Goal: Check status: Check status

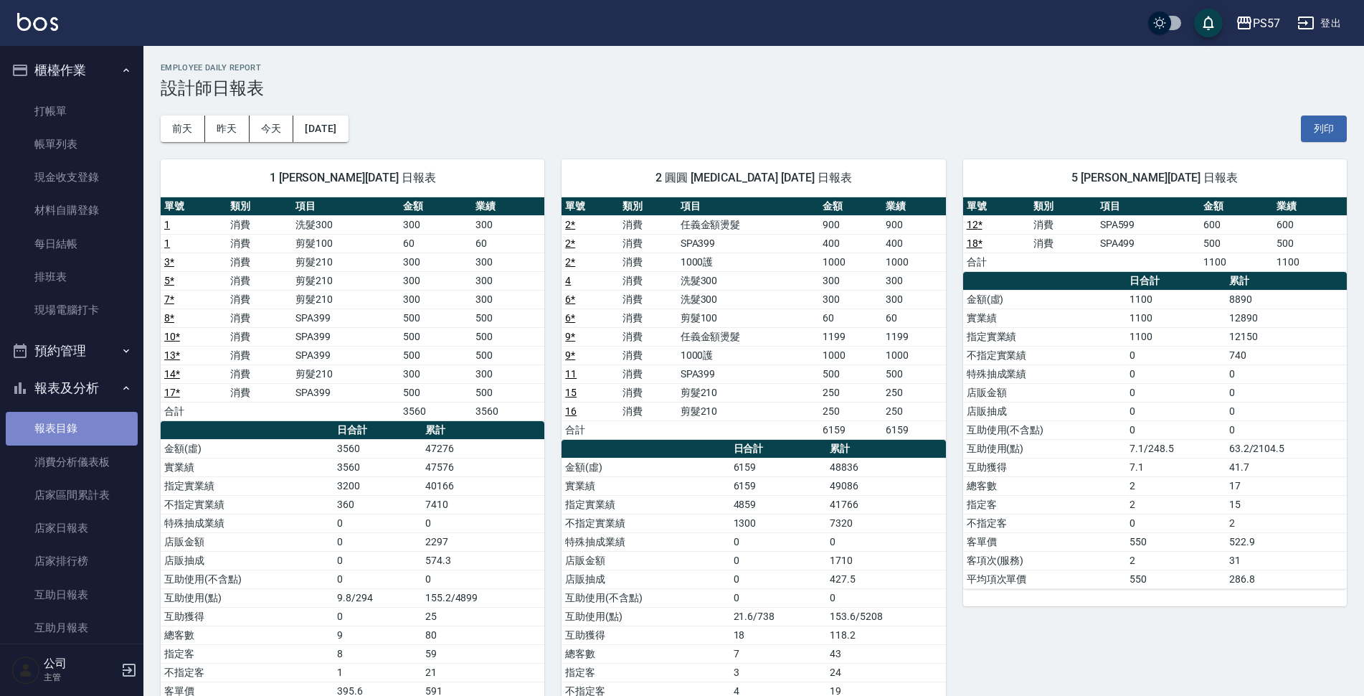
click at [72, 433] on link "報表目錄" at bounding box center [72, 428] width 132 height 33
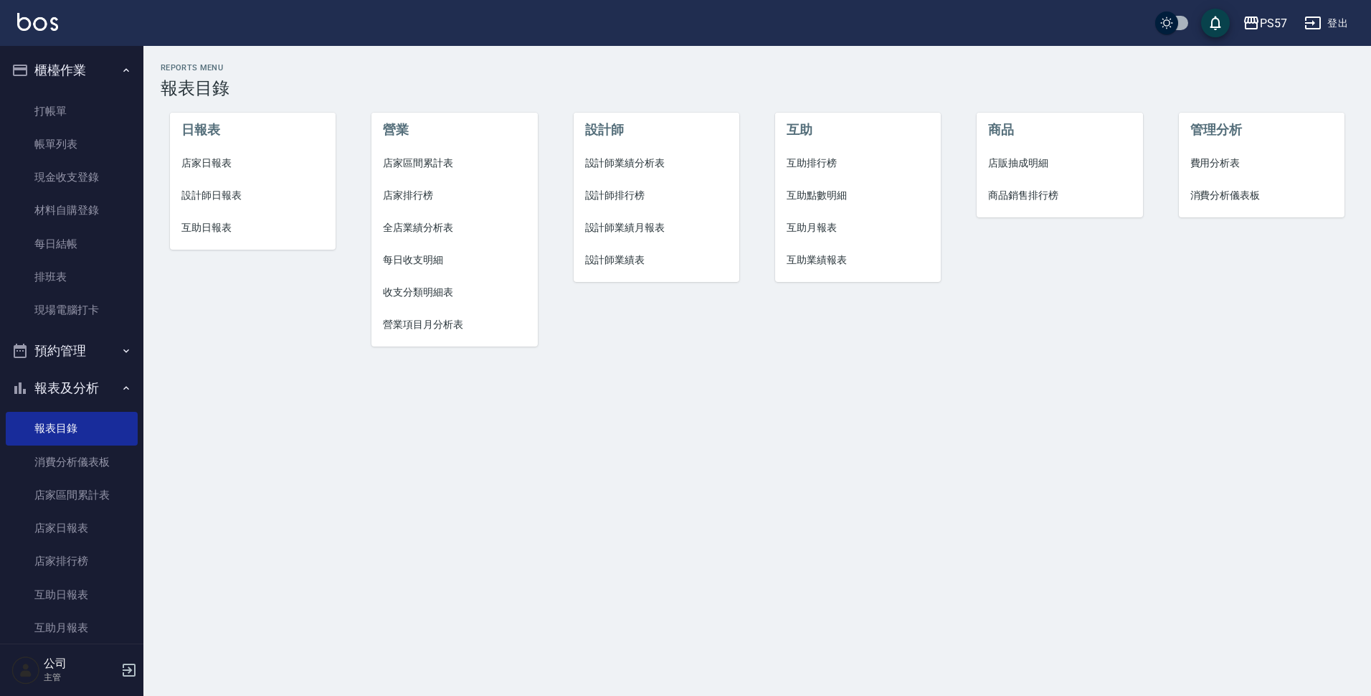
click at [212, 146] on li "日報表" at bounding box center [253, 130] width 166 height 34
click at [198, 162] on span "店家日報表" at bounding box center [252, 163] width 143 height 15
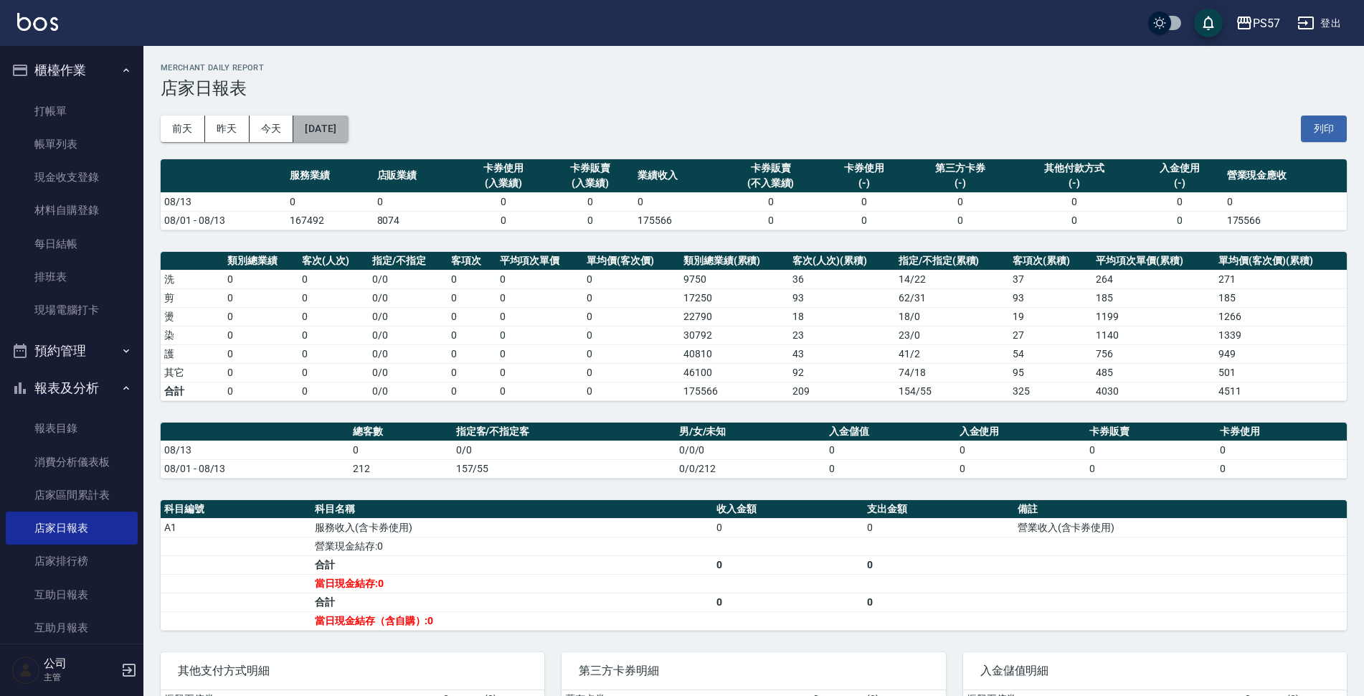
click at [337, 118] on button "[DATE]" at bounding box center [320, 128] width 54 height 27
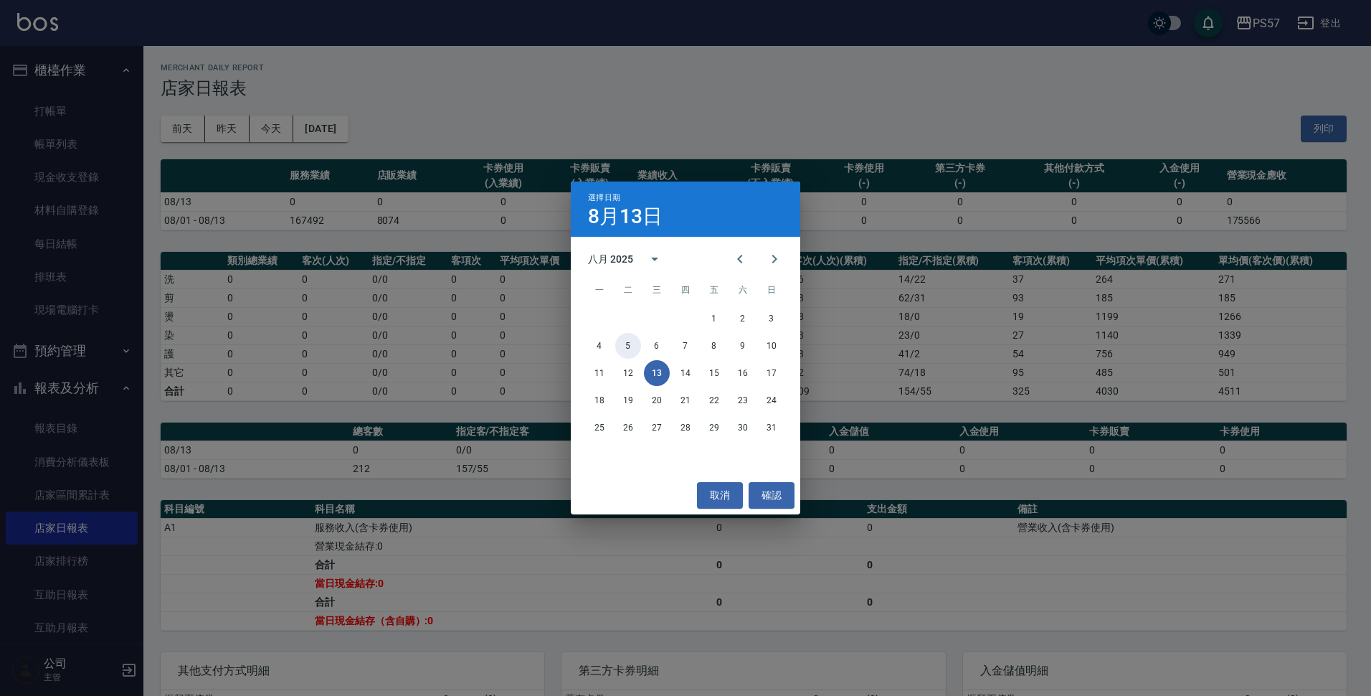
click at [625, 344] on button "5" at bounding box center [628, 346] width 26 height 26
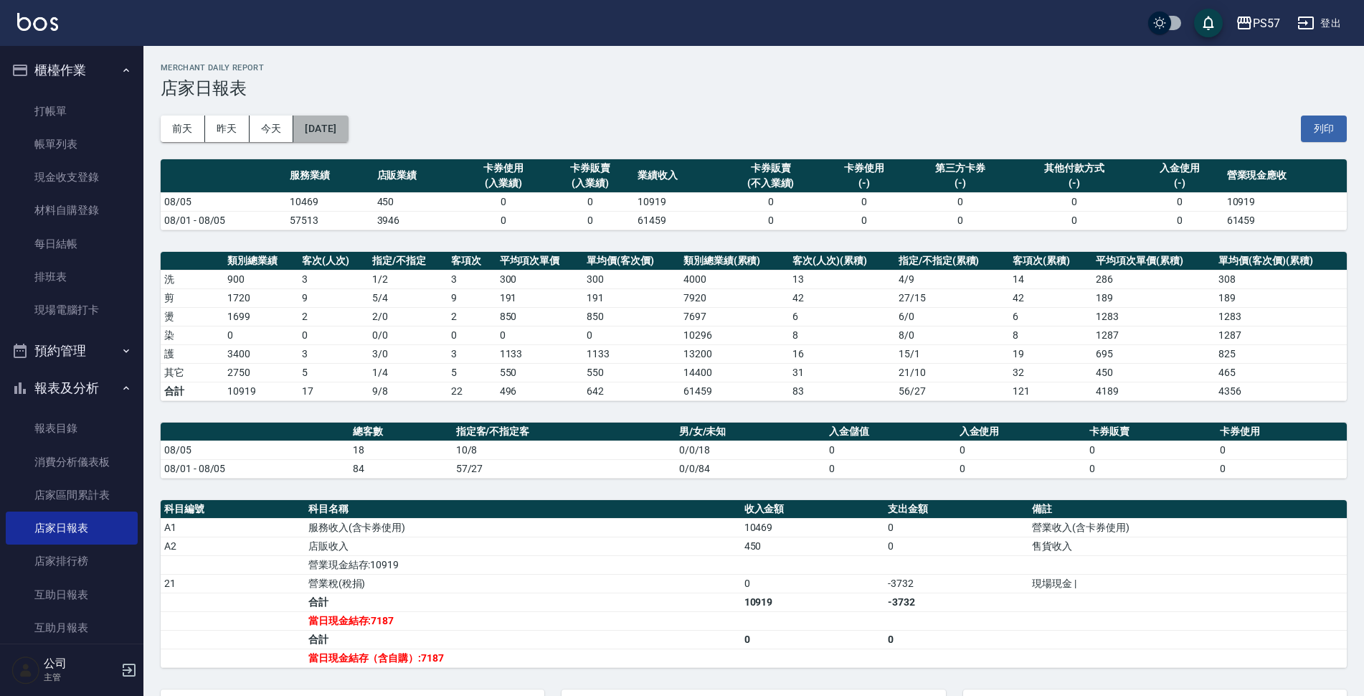
click at [339, 132] on button "[DATE]" at bounding box center [320, 128] width 54 height 27
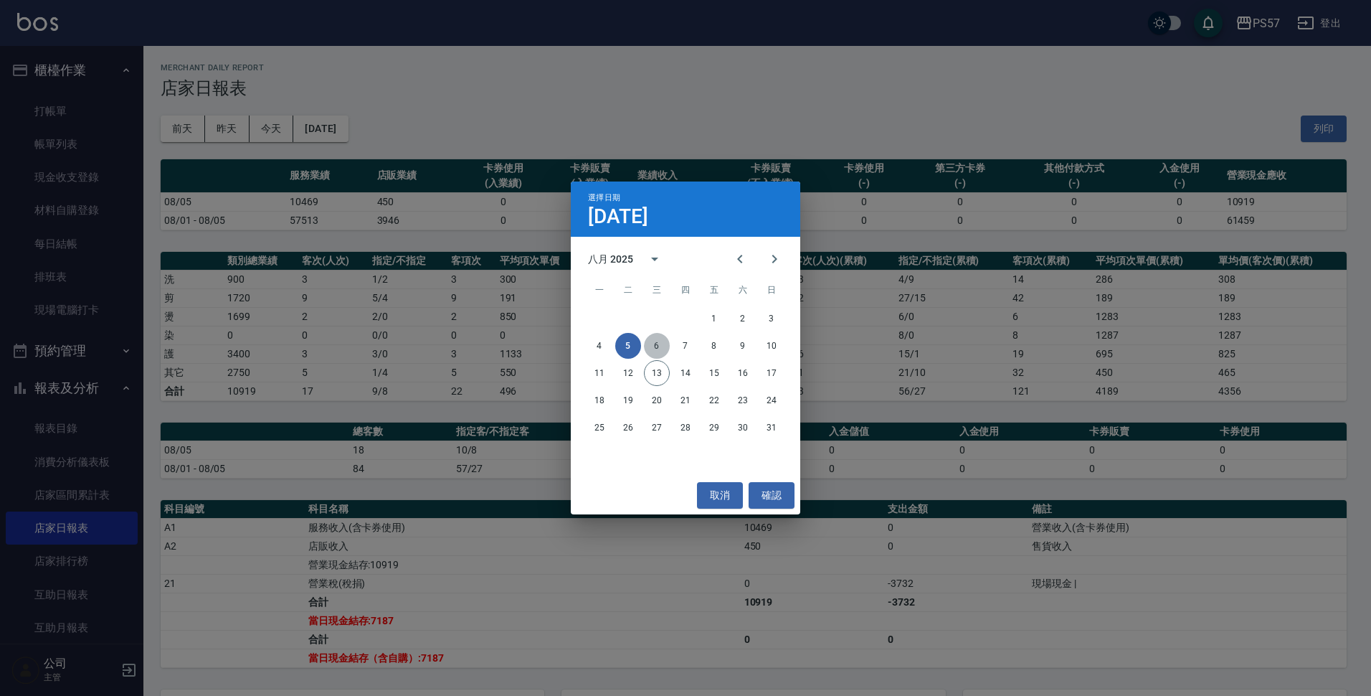
click at [650, 348] on button "6" at bounding box center [657, 346] width 26 height 26
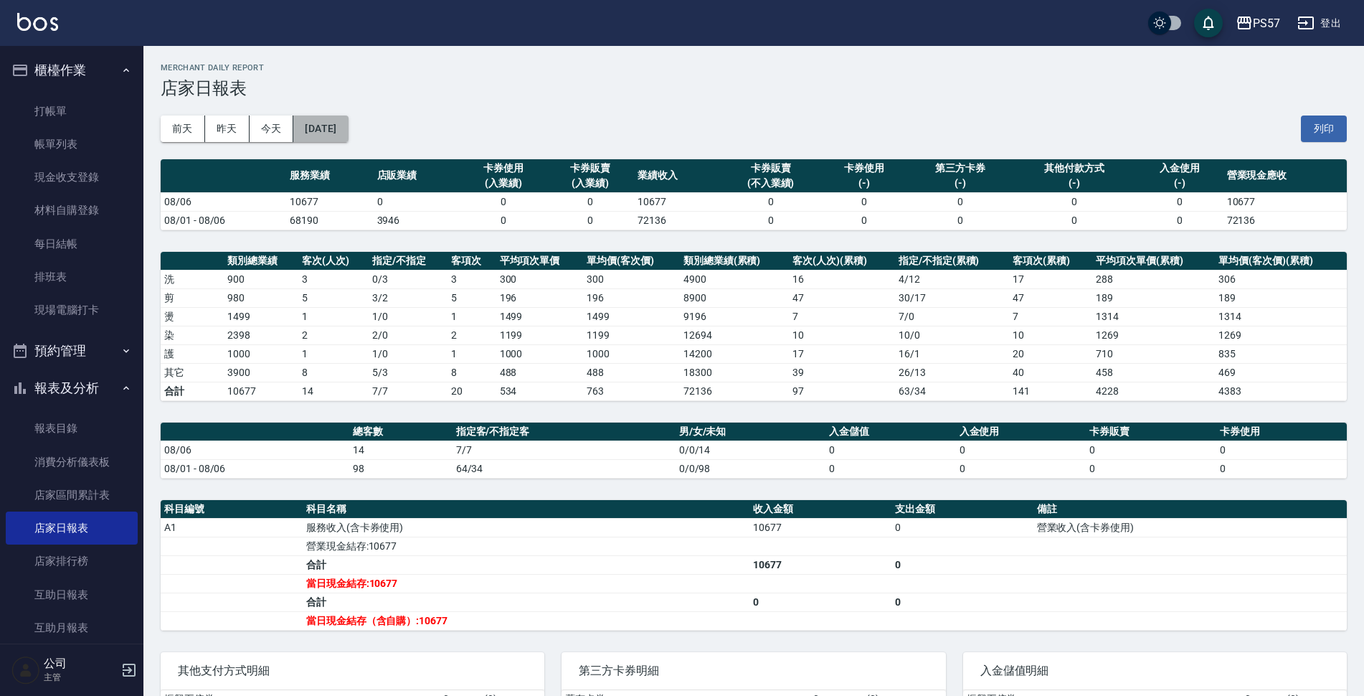
click at [341, 132] on button "[DATE]" at bounding box center [320, 128] width 54 height 27
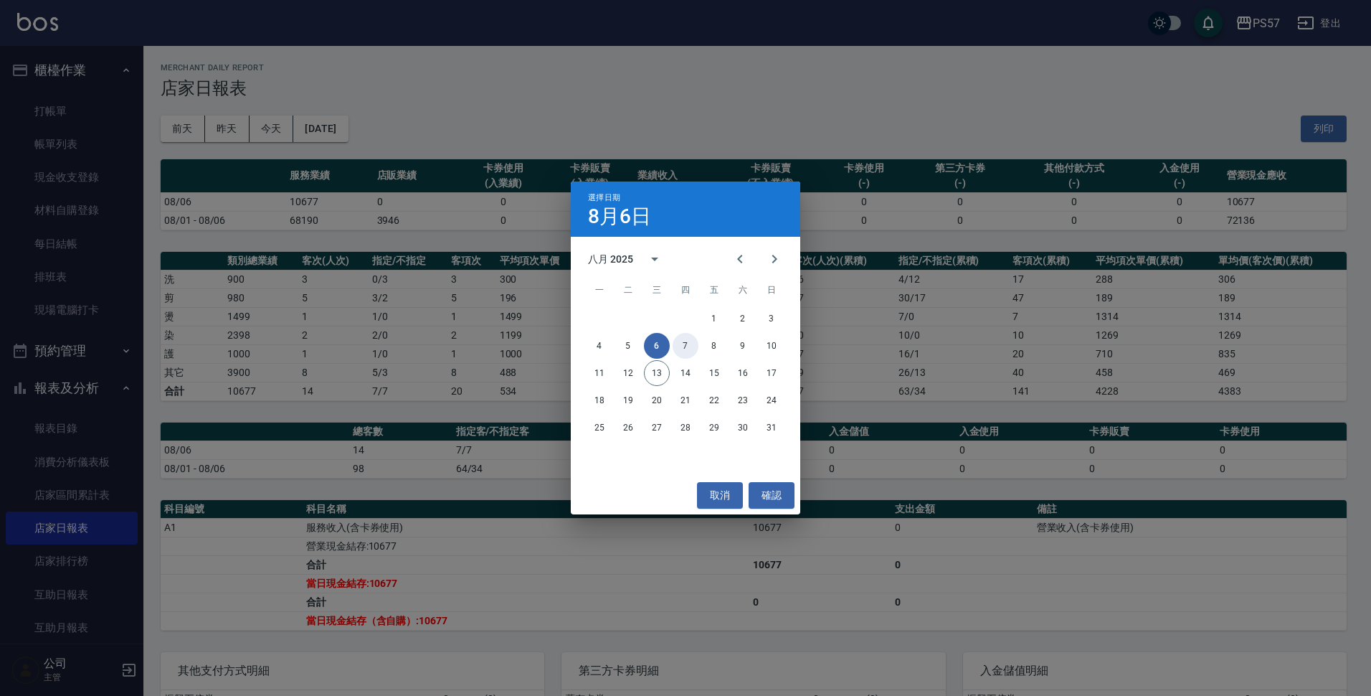
click at [676, 347] on button "7" at bounding box center [686, 346] width 26 height 26
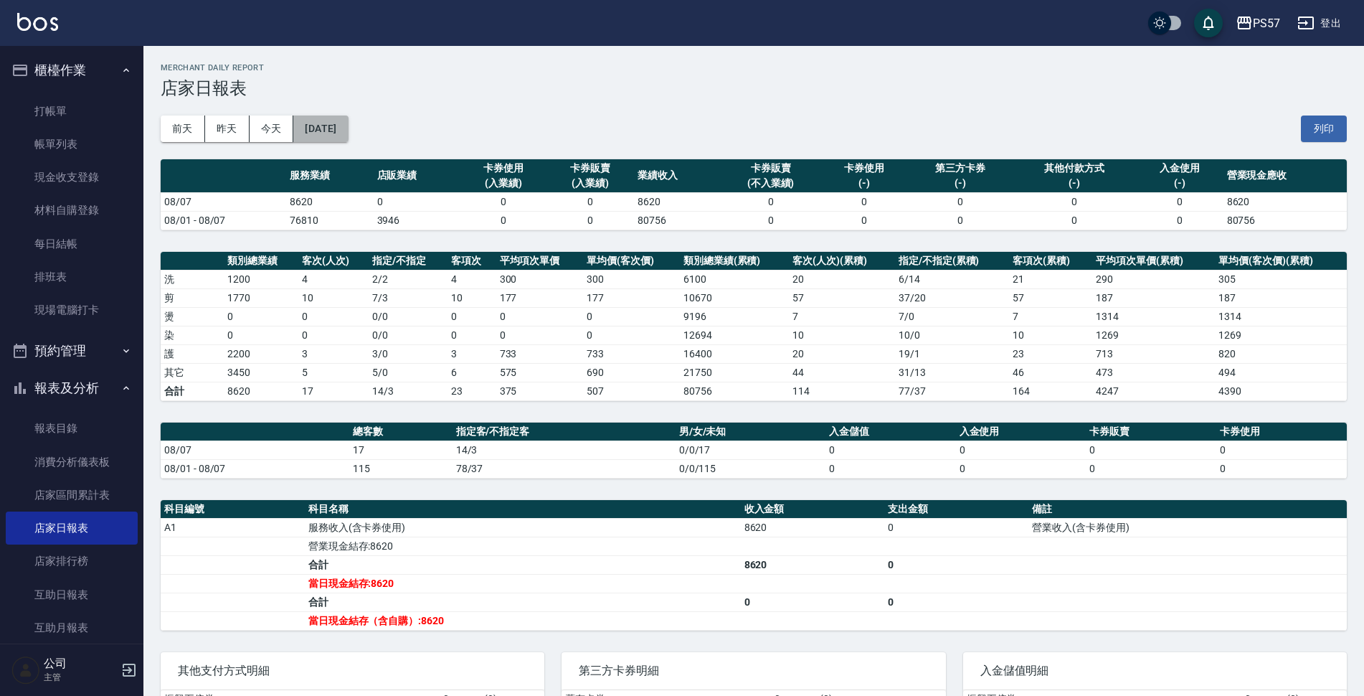
click at [348, 120] on button "[DATE]" at bounding box center [320, 128] width 54 height 27
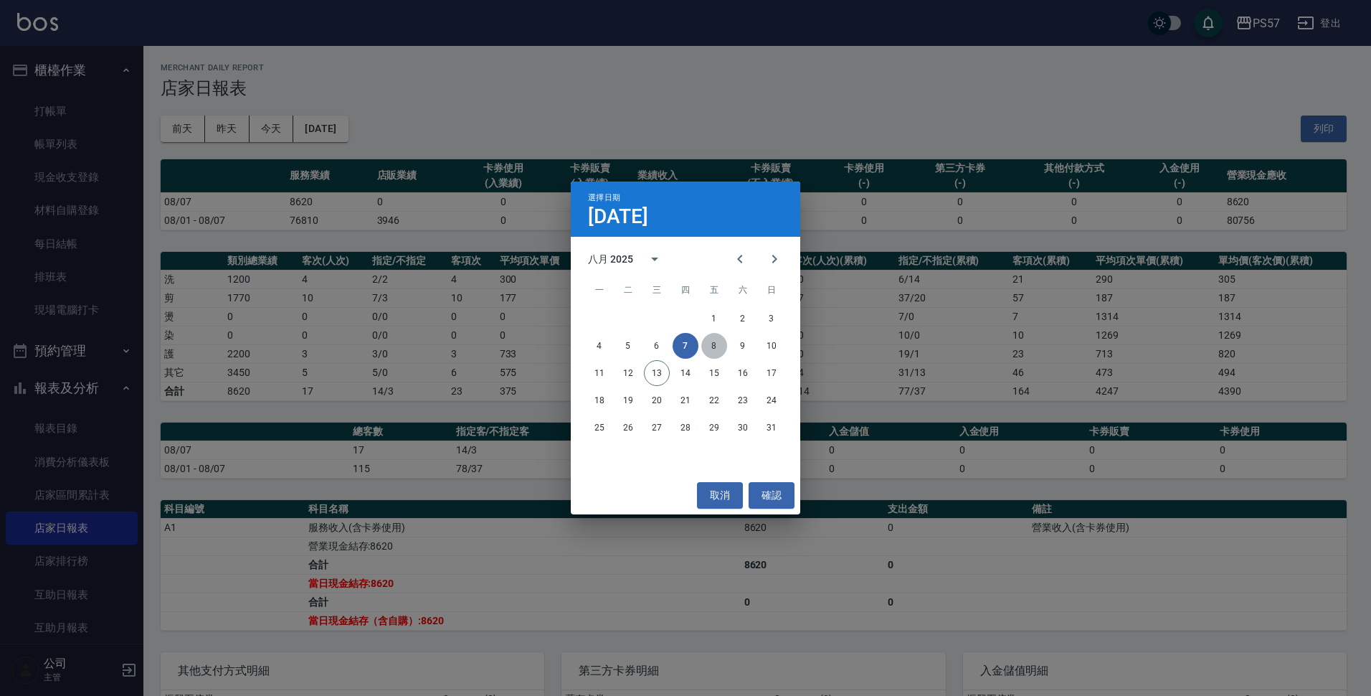
click at [720, 348] on button "8" at bounding box center [714, 346] width 26 height 26
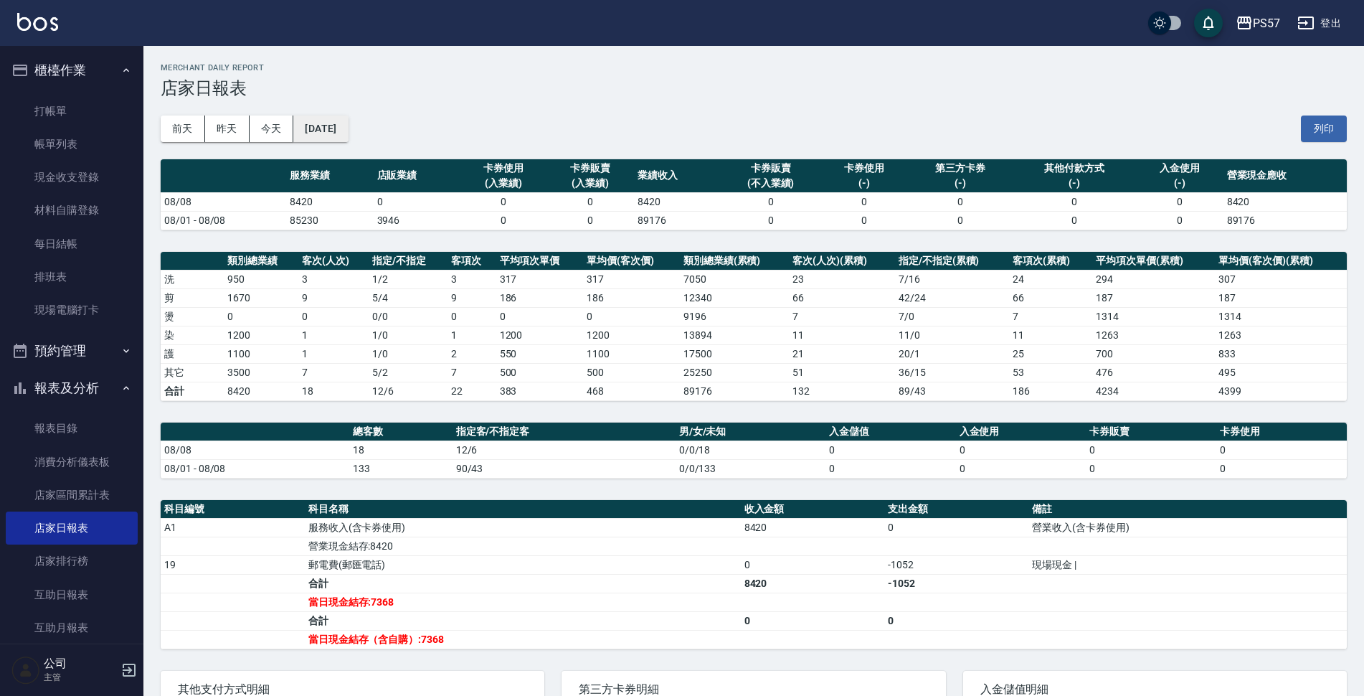
click at [348, 133] on button "[DATE]" at bounding box center [320, 128] width 54 height 27
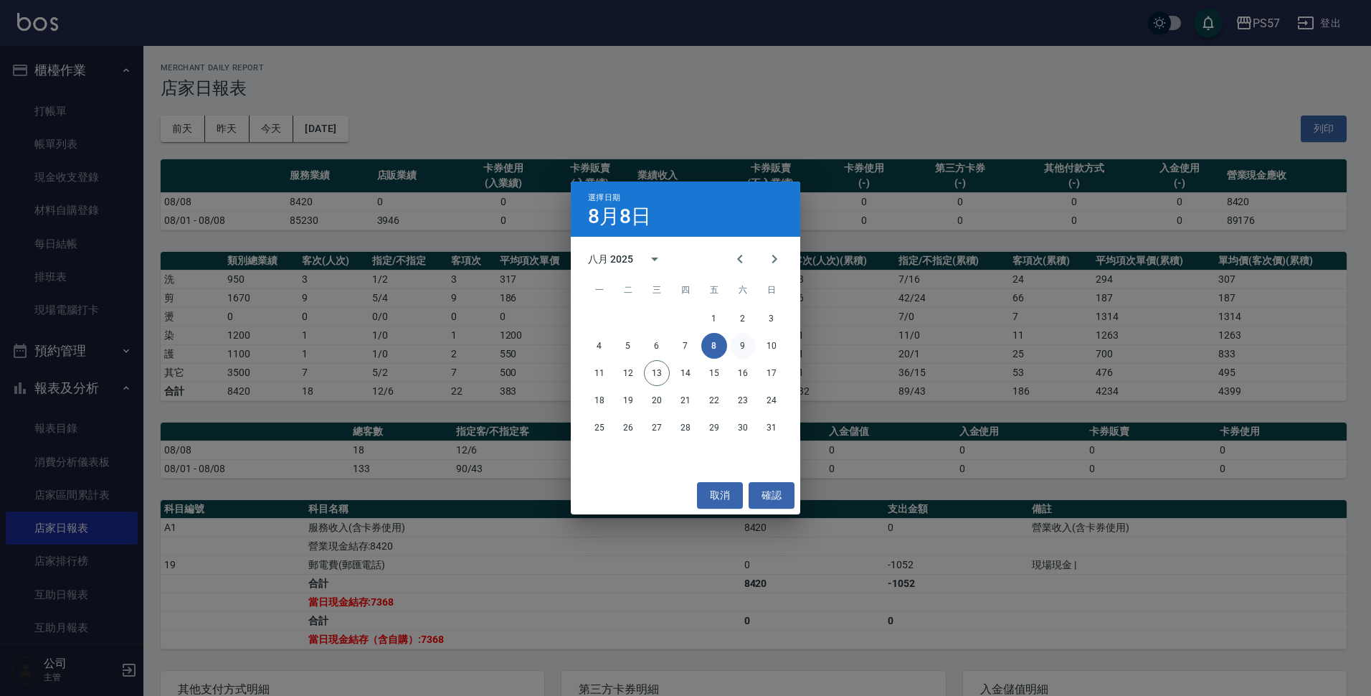
click at [745, 344] on button "9" at bounding box center [743, 346] width 26 height 26
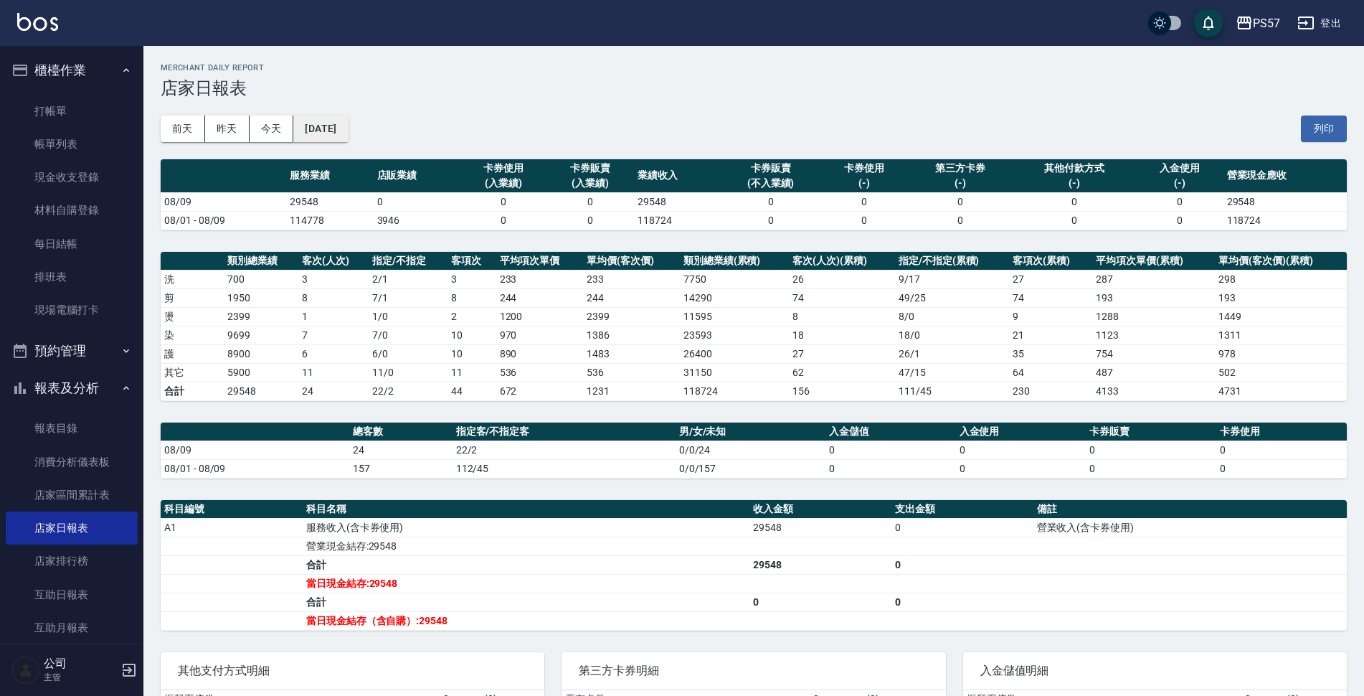
click at [348, 125] on button "[DATE]" at bounding box center [320, 128] width 54 height 27
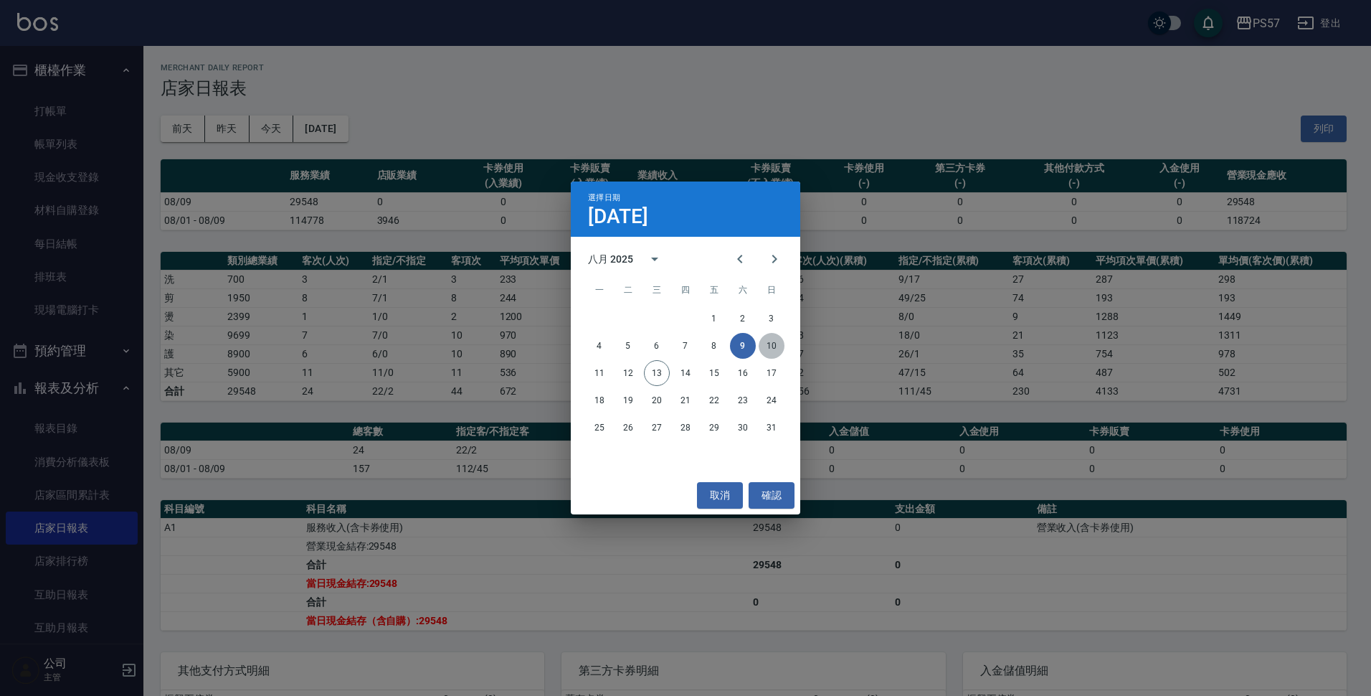
click at [768, 347] on button "10" at bounding box center [772, 346] width 26 height 26
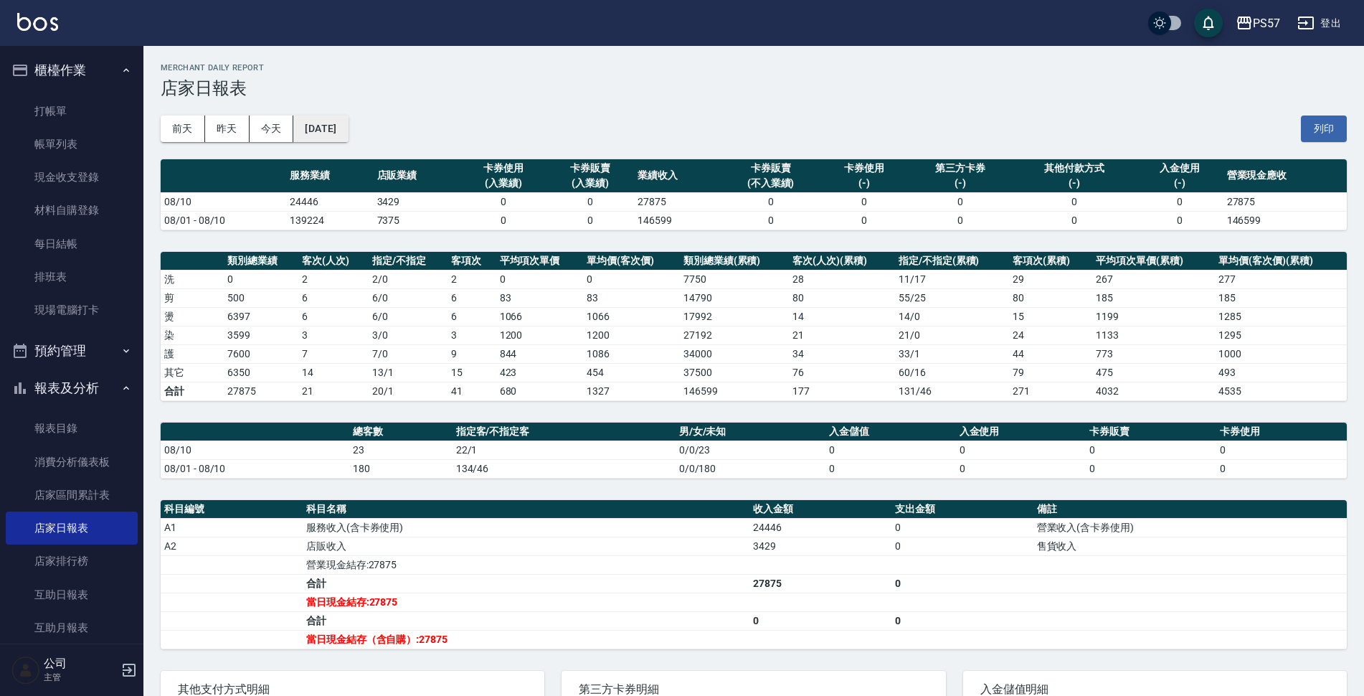
click at [344, 125] on button "[DATE]" at bounding box center [320, 128] width 54 height 27
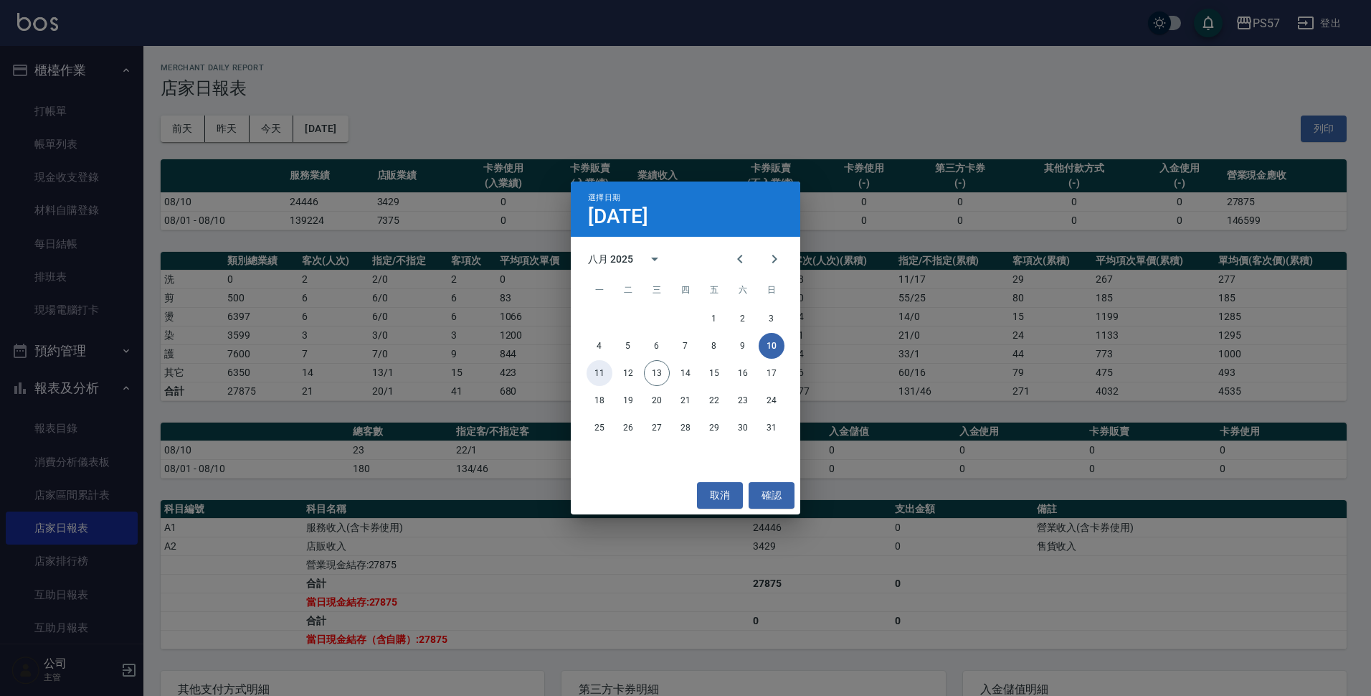
click at [601, 373] on button "11" at bounding box center [600, 373] width 26 height 26
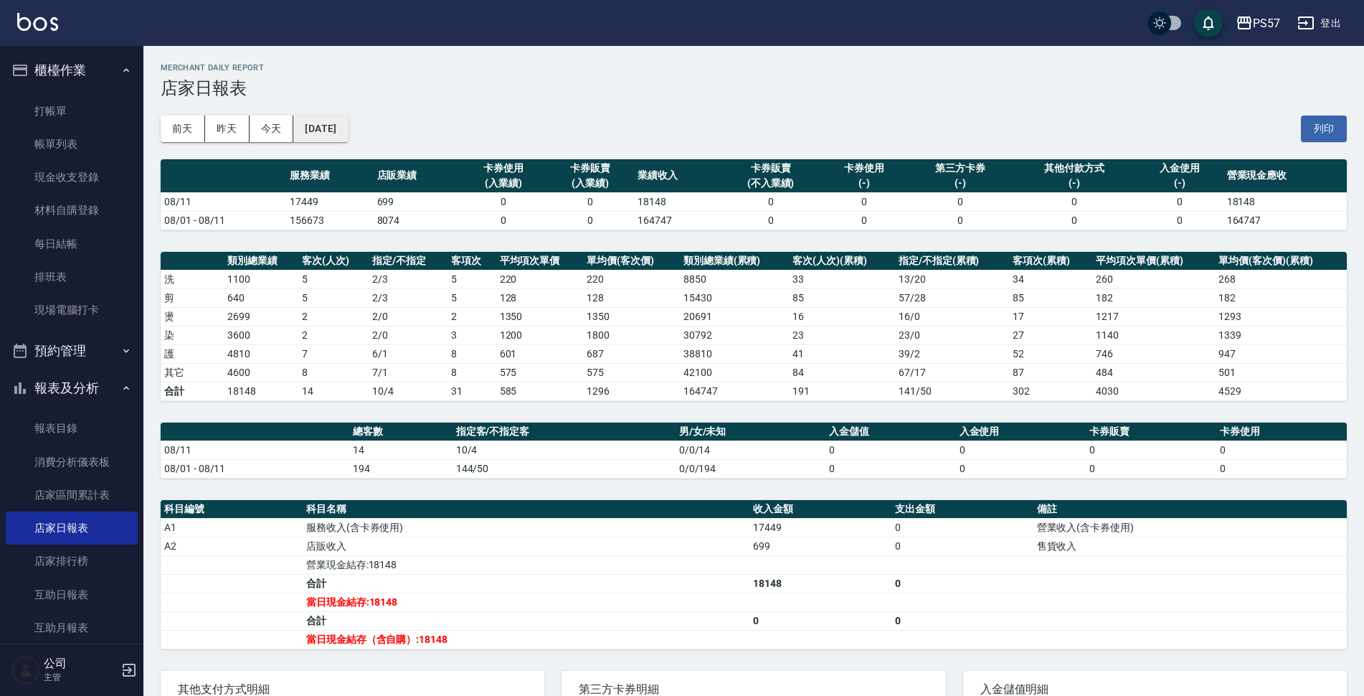
click at [348, 125] on button "[DATE]" at bounding box center [320, 128] width 54 height 27
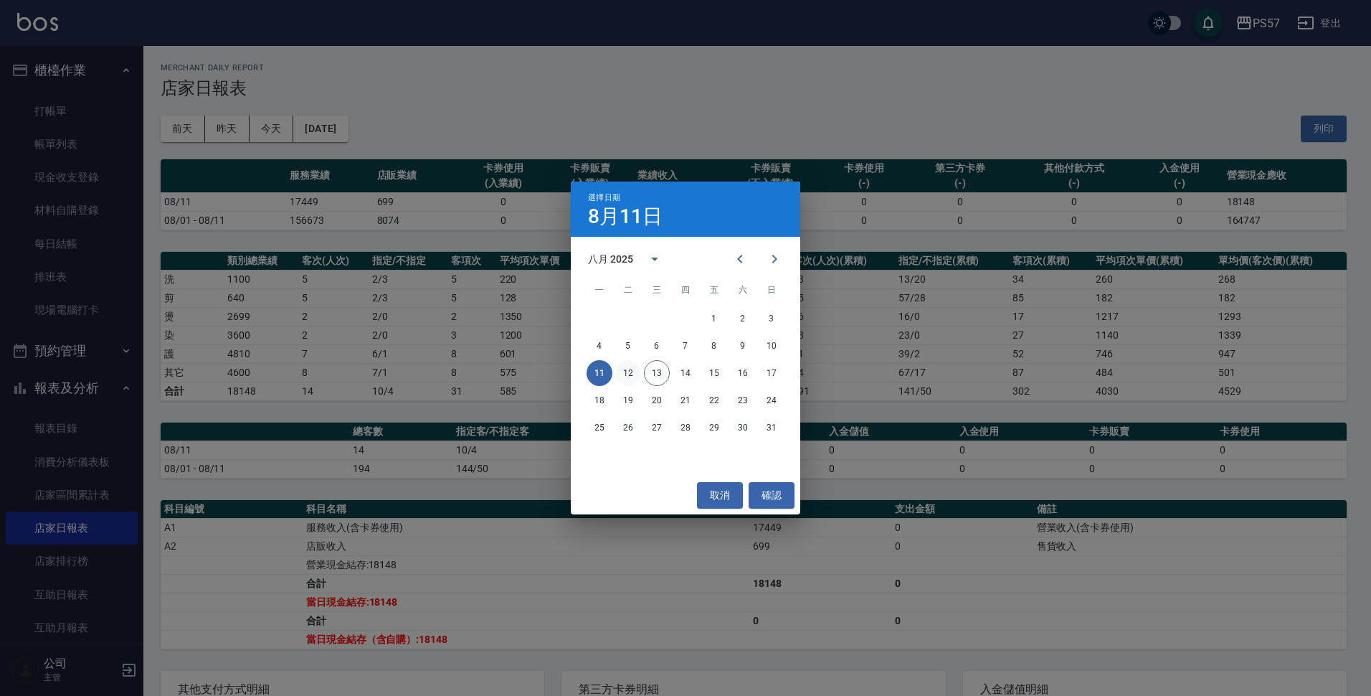
click at [626, 374] on button "12" at bounding box center [628, 373] width 26 height 26
